Goal: Task Accomplishment & Management: Complete application form

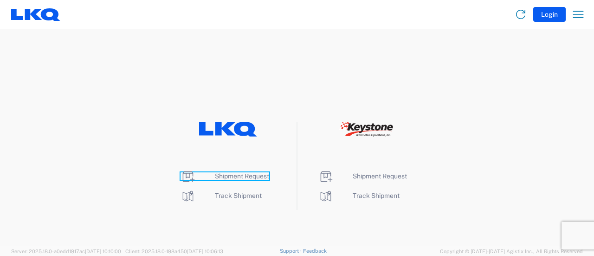
click at [235, 177] on span "Shipment Request" at bounding box center [242, 175] width 54 height 7
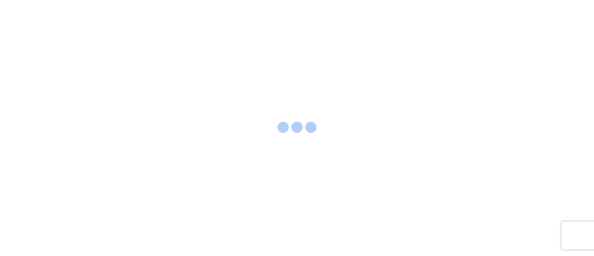
select select "FULL"
select select "LBS"
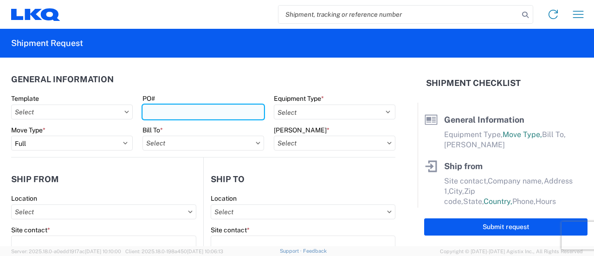
paste input "56539787"
type input "56539787"
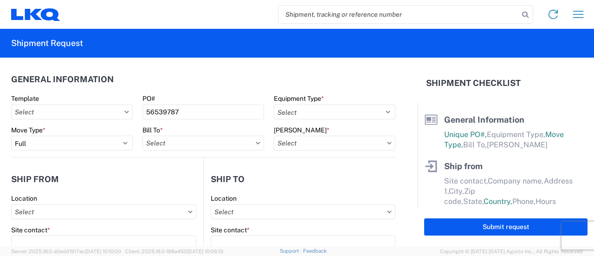
paste input "56539787"
type input "56539787"
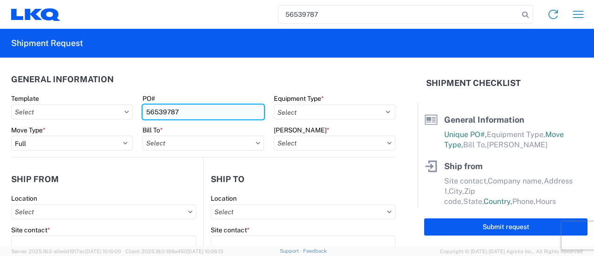
click at [186, 112] on input "56539787" at bounding box center [204, 111] width 122 height 15
type input "5"
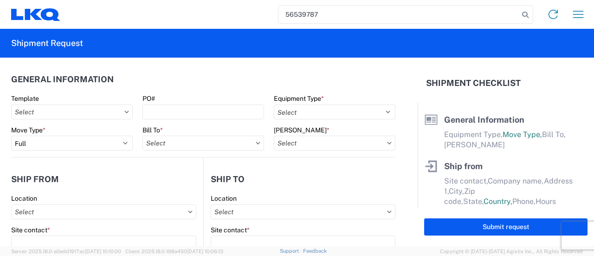
click at [503, 7] on input "56539787" at bounding box center [399, 15] width 241 height 18
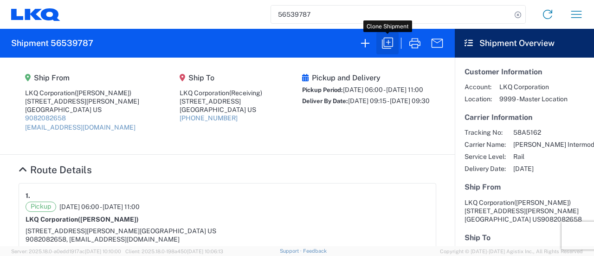
click at [385, 43] on icon "button" at bounding box center [387, 43] width 15 height 15
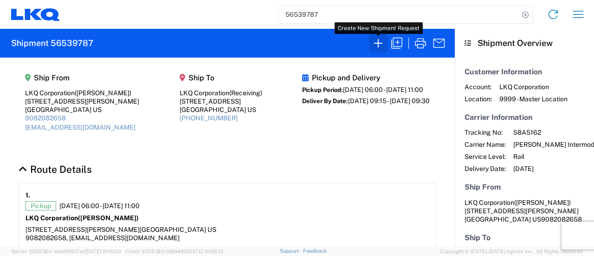
select select "FULL"
select select "LBS"
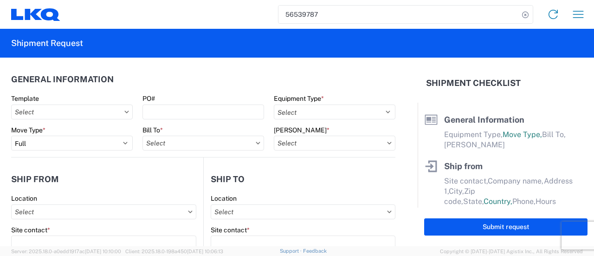
select select "BCAR"
type input "Marc Metzger"
type input "LKQ Corporation"
type input "405 S Wanamaker Ave"
type input "Ontario"
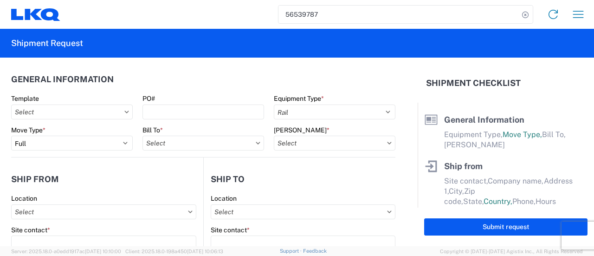
type input "91761"
type input "mxlaureano@lkqcorp.com"
type input "Receiving"
type input "LKQ Corporation"
type input "1710 W Mount Houston Rd"
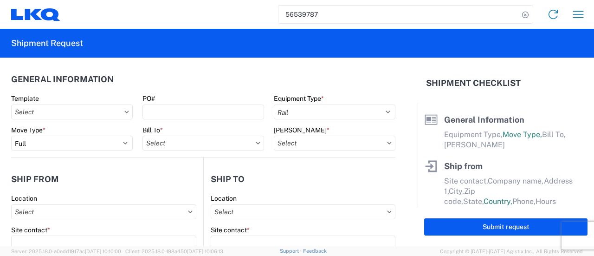
type input "Houston"
type input "77038"
type input "Manuel Laureano"
type input "mxlaureano@lkqcorp.com"
type input "9082082658"
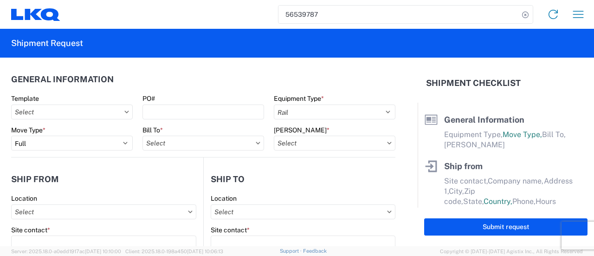
type input "2025-08-20"
type input "2025-08-28"
type input "42500"
type input "Engines, Transmissions"
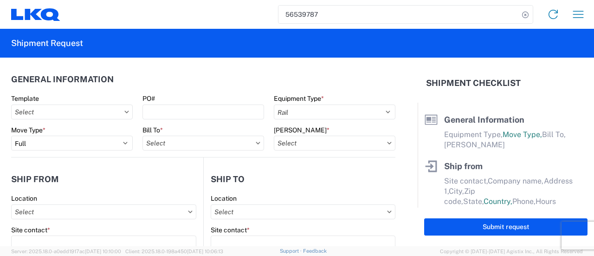
type input "30"
type input "0"
select select "US"
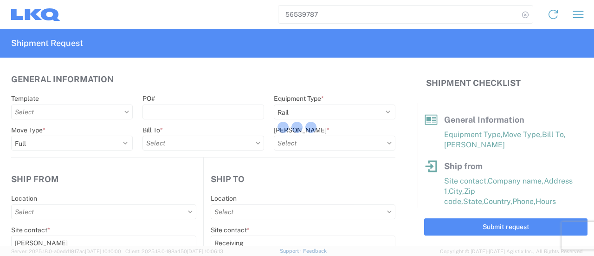
type input "1769 - California Core"
type input "1760 - LKQ Best Core"
type input "1769-6300-66000-0000 - 1769 Freight Out"
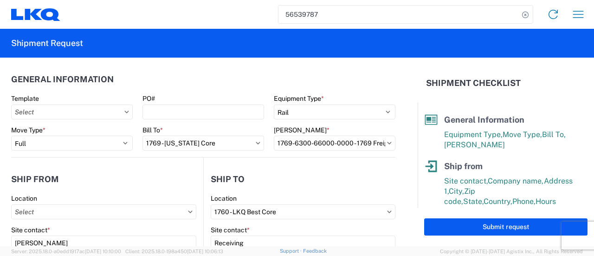
type input "1769 - California Core"
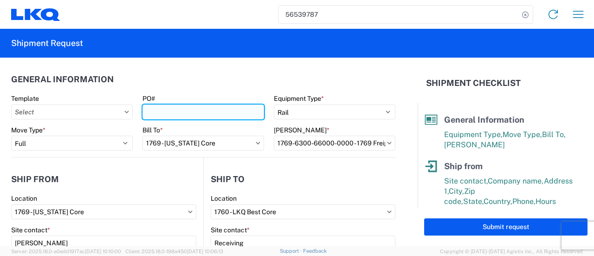
paste input "houston extra 235"
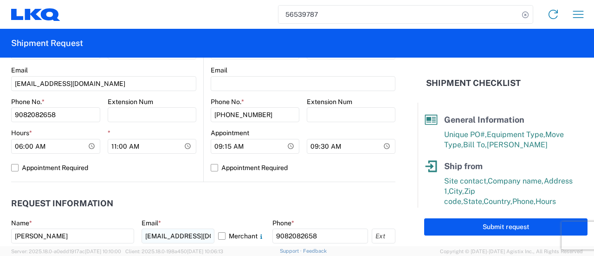
scroll to position [464, 0]
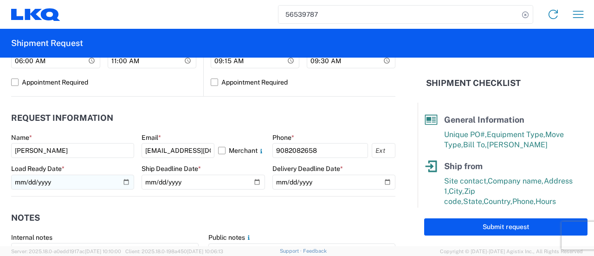
type input "houston extra 236"
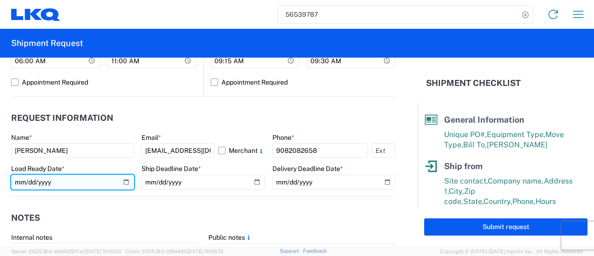
click at [123, 181] on input "2025-08-20" at bounding box center [72, 182] width 123 height 15
type input "2025-09-08"
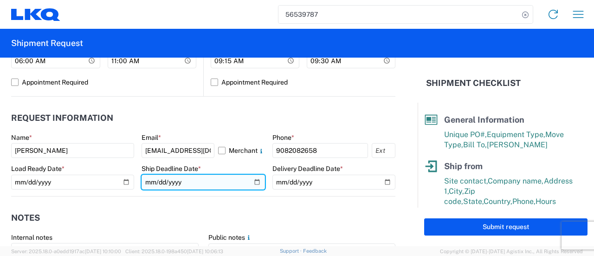
click at [250, 183] on input "2025-08-20" at bounding box center [203, 182] width 123 height 15
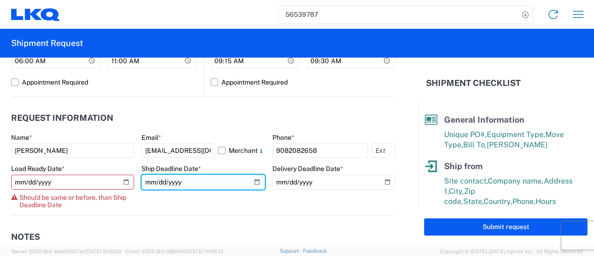
type input "2025-09-08"
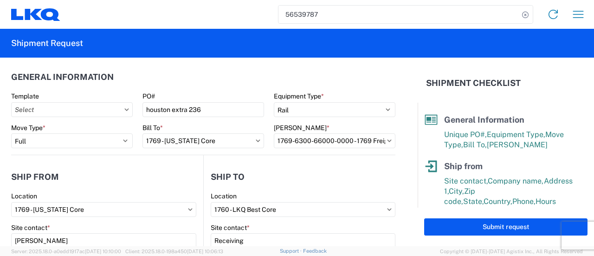
scroll to position [0, 0]
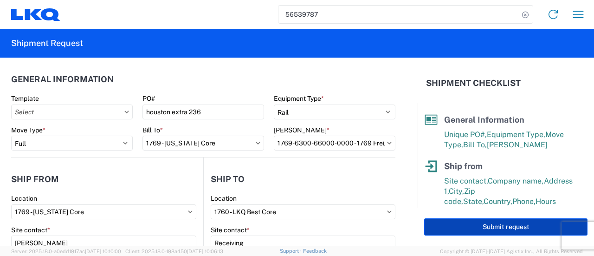
click at [489, 231] on button "Submit request" at bounding box center [505, 226] width 163 height 17
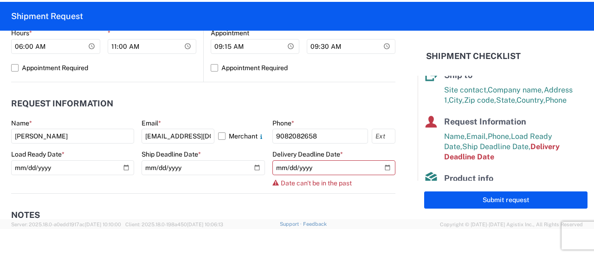
scroll to position [464, 0]
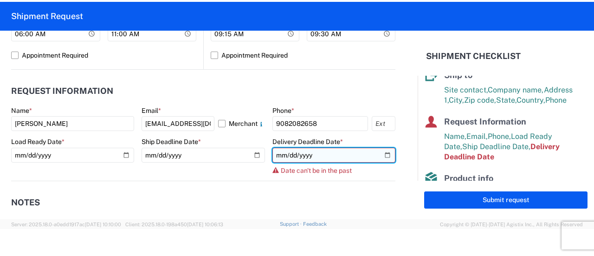
click at [281, 150] on input "2025-08-28" at bounding box center [334, 155] width 123 height 15
type input "2025-09-28"
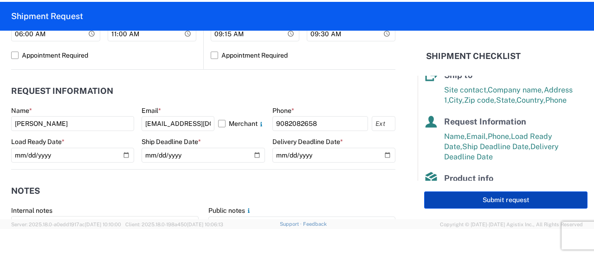
click at [483, 195] on button "Submit request" at bounding box center [505, 199] width 163 height 17
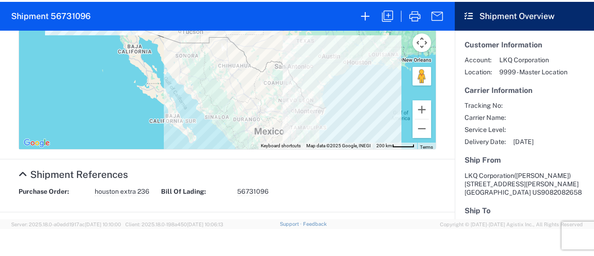
scroll to position [362, 0]
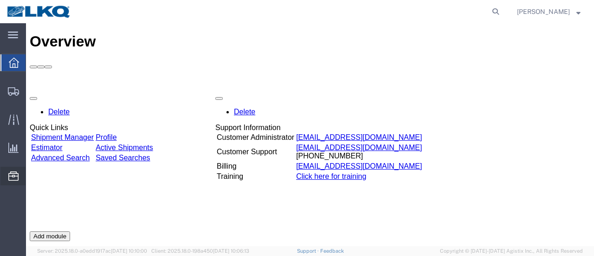
click at [0, 0] on span "Location Appointment" at bounding box center [0, 0] width 0 height 0
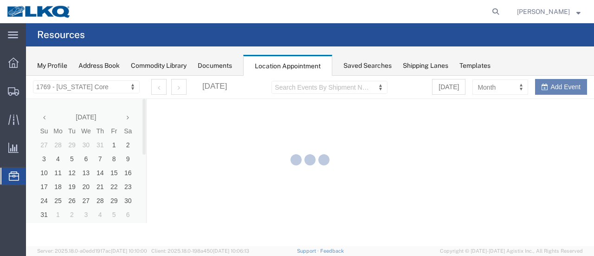
select select "28716"
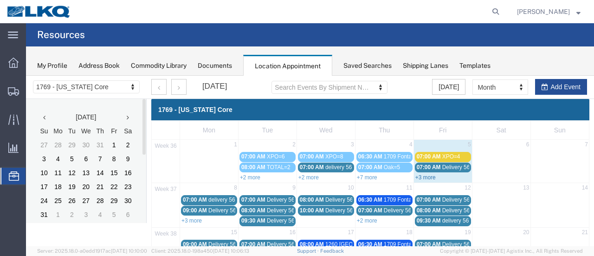
click at [425, 177] on link "+3 more" at bounding box center [426, 177] width 20 height 7
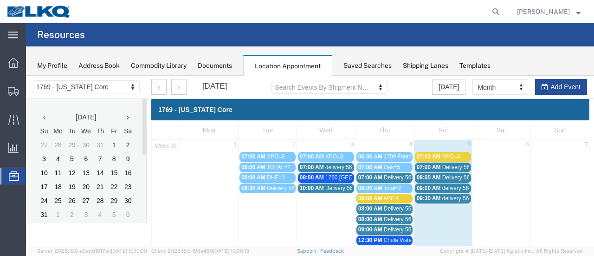
click at [450, 196] on span "delivery 56701693" at bounding box center [465, 198] width 45 height 7
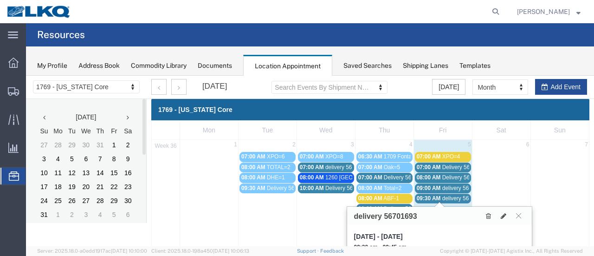
scroll to position [46, 0]
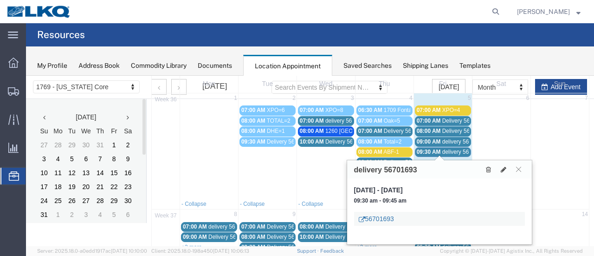
click at [379, 218] on link "56701693" at bounding box center [376, 218] width 35 height 9
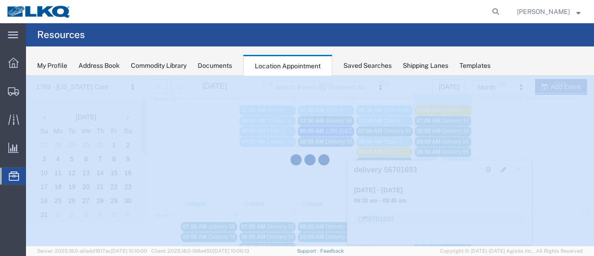
click at [379, 218] on div at bounding box center [310, 161] width 568 height 170
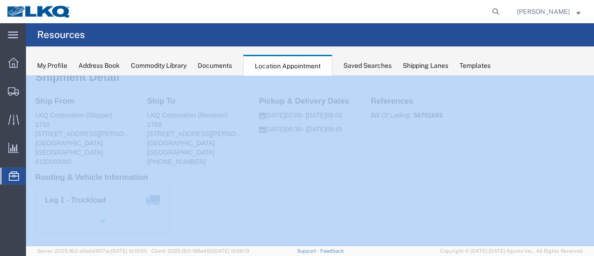
scroll to position [0, 0]
